Goal: Task Accomplishment & Management: Manage account settings

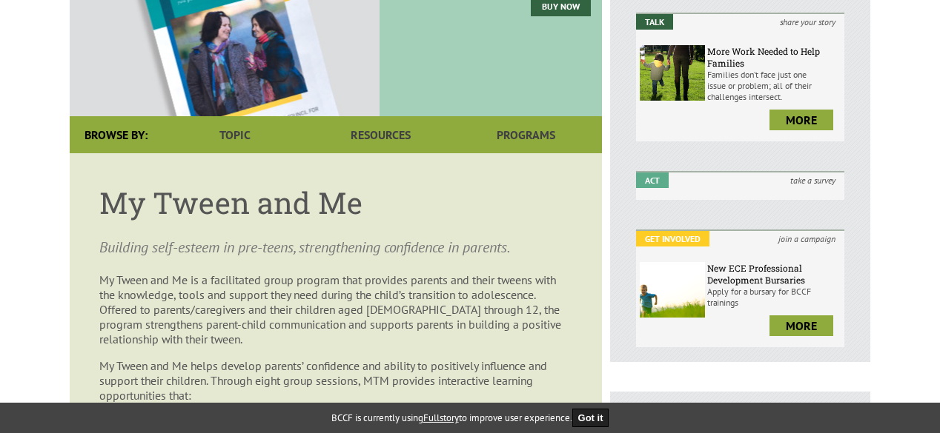
scroll to position [248, 0]
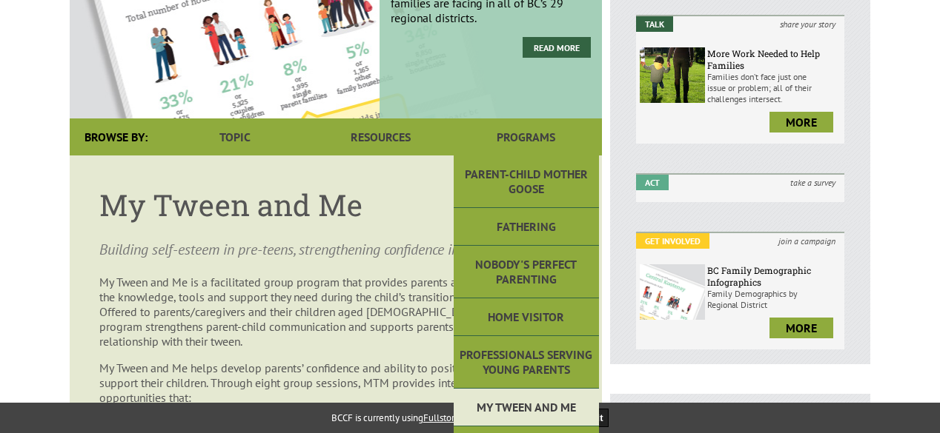
click at [534, 405] on link "My Tween and Me" at bounding box center [525, 408] width 145 height 38
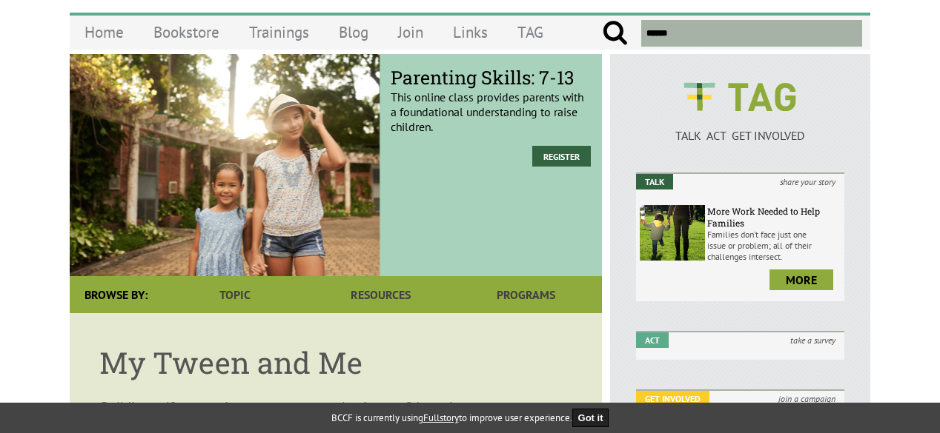
scroll to position [93, 0]
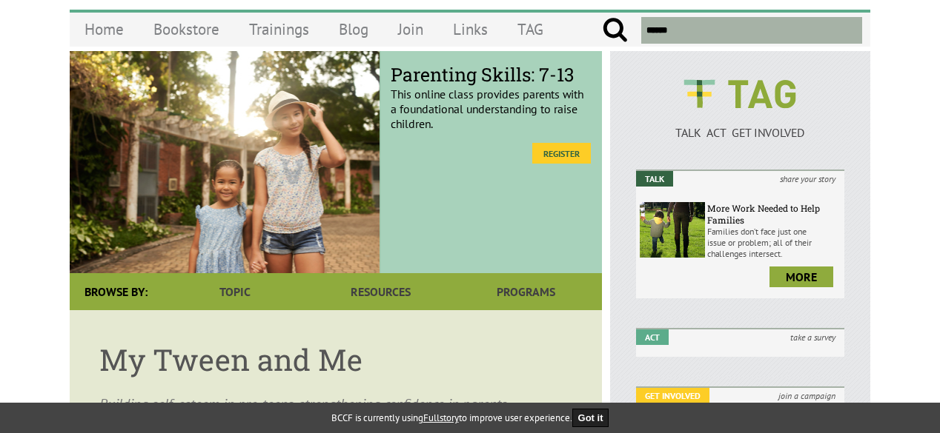
click at [571, 149] on link "Register" at bounding box center [561, 153] width 59 height 21
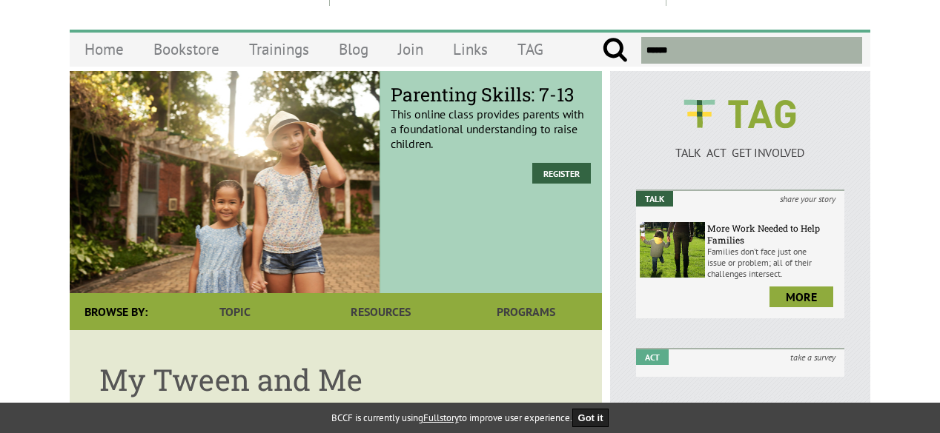
scroll to position [0, 0]
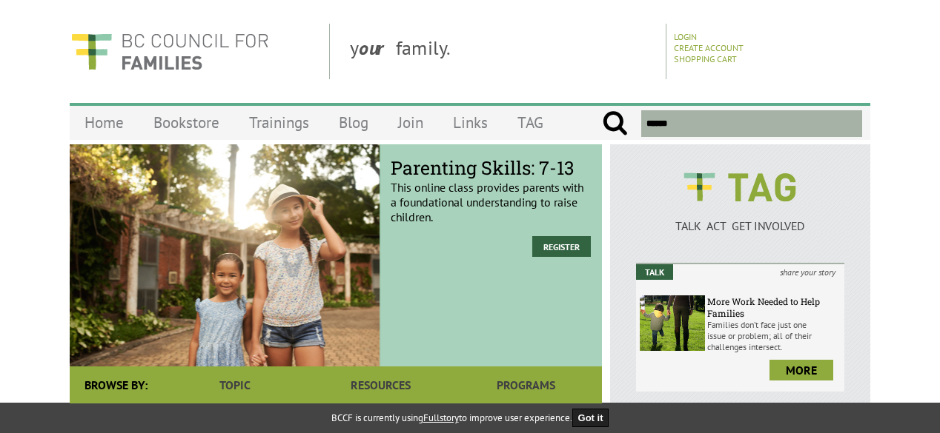
click at [576, 236] on div "Parenting Skills: 7-13 This online class provides parents with a foundational u…" at bounding box center [490, 255] width 222 height 222
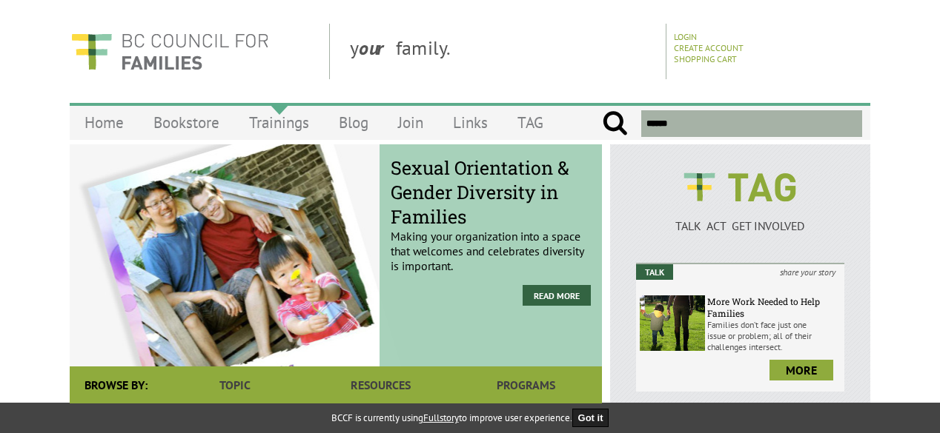
click at [287, 119] on link "Trainings" at bounding box center [279, 122] width 90 height 35
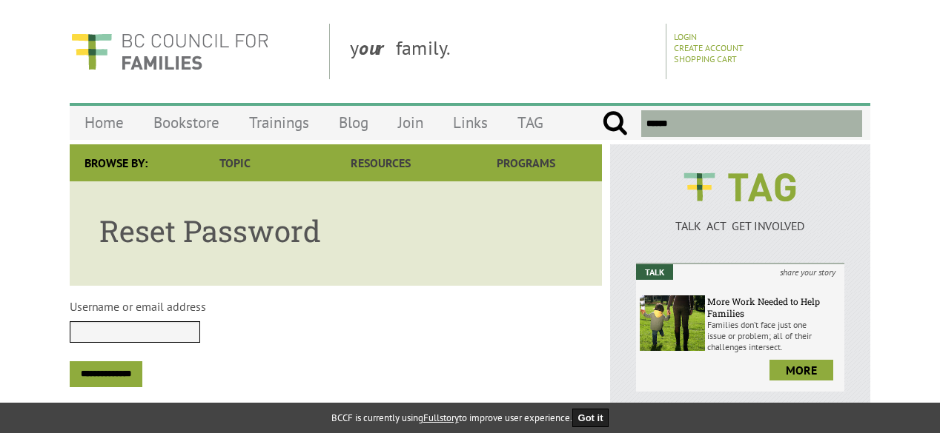
click at [162, 336] on input "Username or email address" at bounding box center [135, 332] width 130 height 21
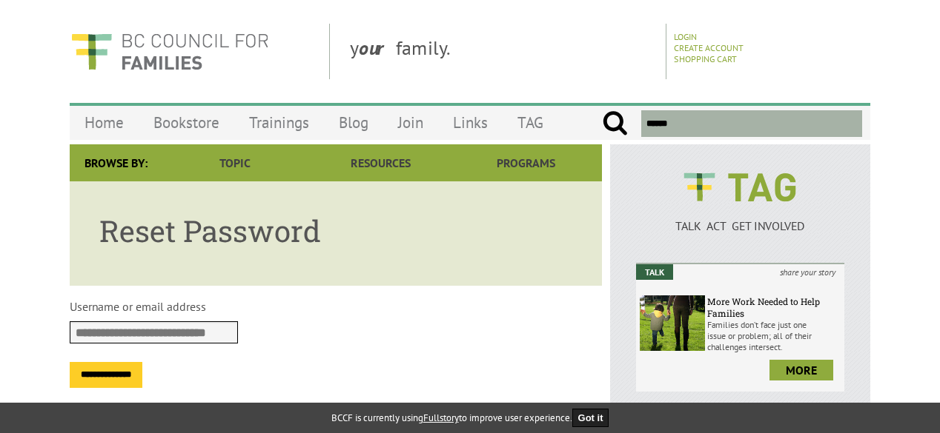
type input "**********"
click at [142, 374] on input "**********" at bounding box center [106, 375] width 73 height 26
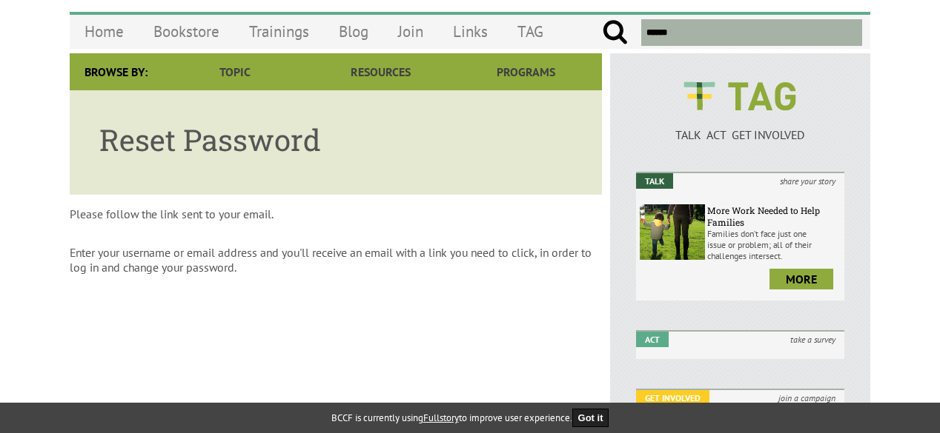
scroll to position [128, 0]
